Goal: Find contact information: Obtain details needed to contact an individual or organization

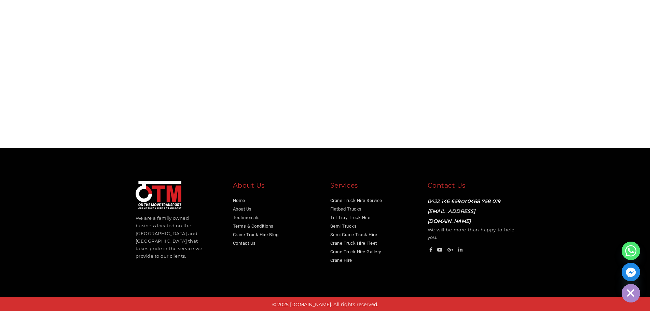
scroll to position [660, 0]
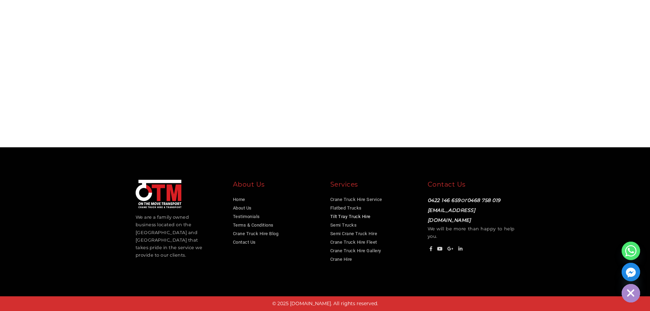
click at [357, 215] on link "Tilt Tray Truck Hire" at bounding box center [351, 216] width 40 height 5
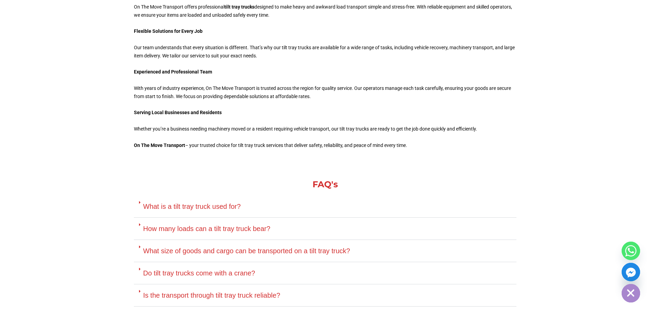
scroll to position [1401, 0]
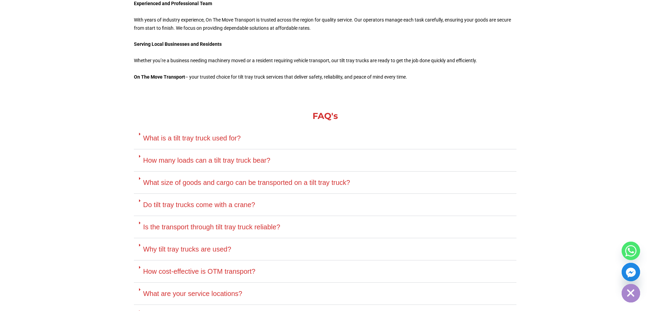
click at [244, 162] on link "How many loads can a tilt tray truck bear?" at bounding box center [206, 161] width 127 height 8
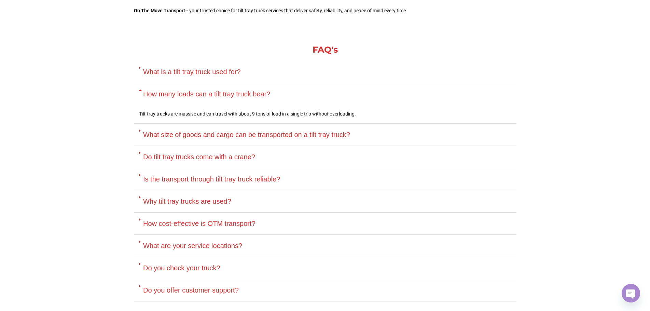
scroll to position [1504, 0]
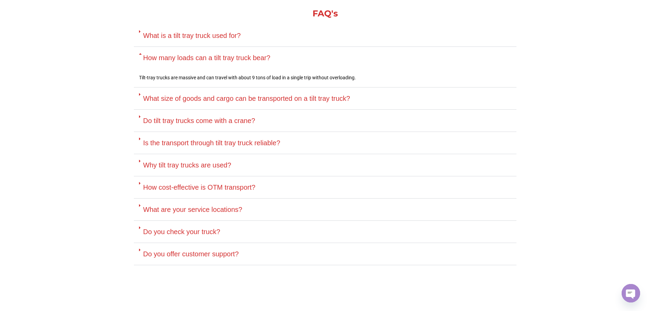
click at [224, 188] on link "How cost-effective is OTM transport?" at bounding box center [199, 188] width 112 height 8
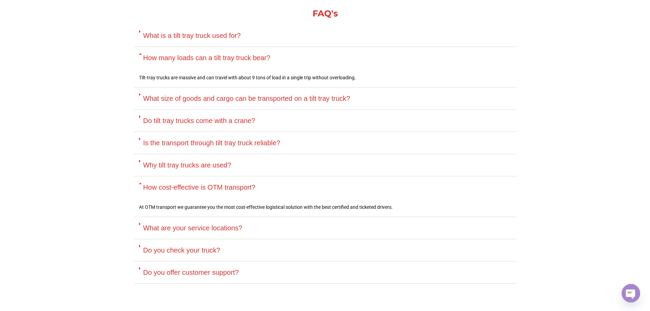
click at [188, 226] on link "What are your service locations?" at bounding box center [192, 228] width 99 height 8
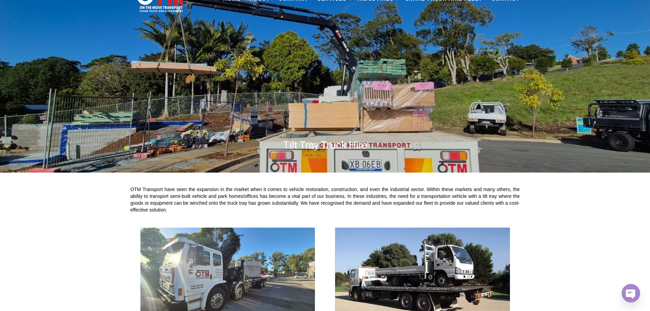
scroll to position [0, 0]
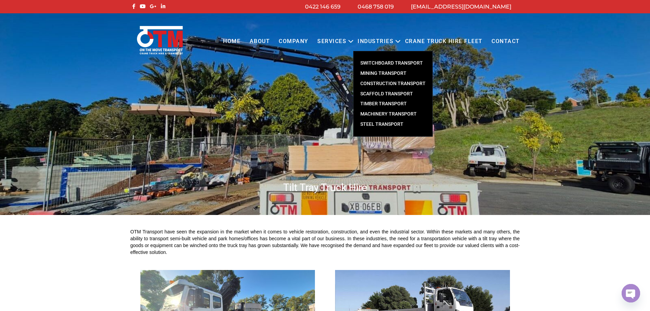
click at [406, 112] on link "Machinery Transport" at bounding box center [393, 114] width 79 height 10
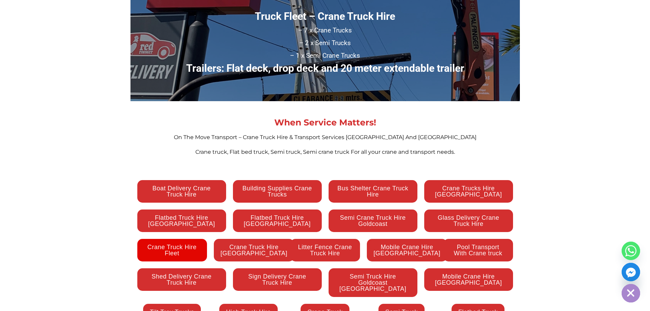
scroll to position [1060, 0]
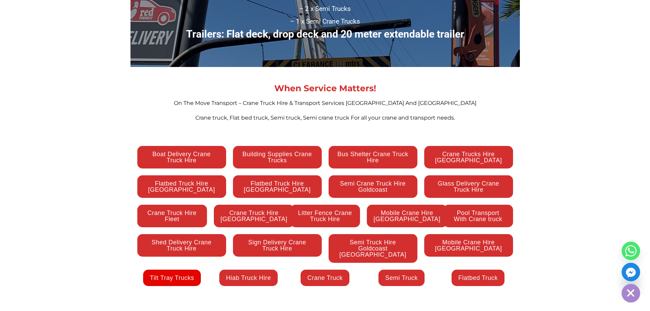
click at [183, 275] on span "Tilt Tray Trucks" at bounding box center [172, 278] width 44 height 6
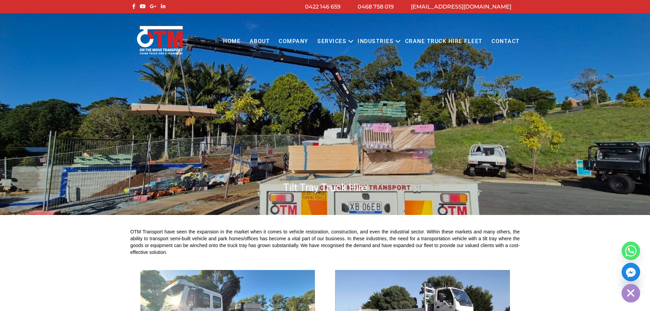
click at [513, 41] on link "Contact" at bounding box center [505, 41] width 37 height 19
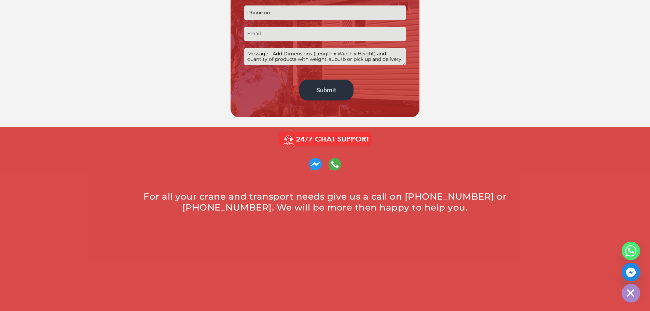
scroll to position [410, 0]
